Goal: Information Seeking & Learning: Learn about a topic

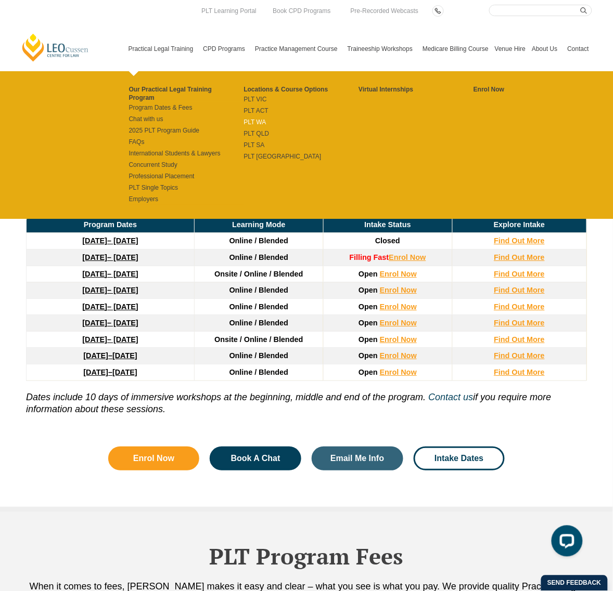
click at [254, 122] on link "PLT WA" at bounding box center [300, 122] width 115 height 8
